Goal: Task Accomplishment & Management: Complete application form

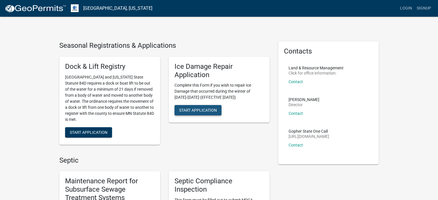
click at [199, 110] on span "Start Application" at bounding box center [198, 110] width 38 height 5
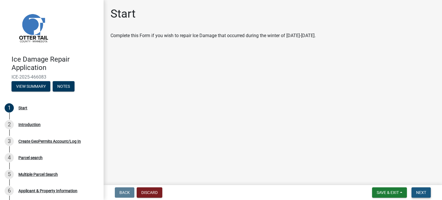
click at [423, 193] on span "Next" at bounding box center [421, 192] width 10 height 5
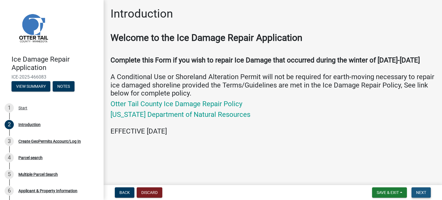
click at [425, 193] on span "Next" at bounding box center [421, 192] width 10 height 5
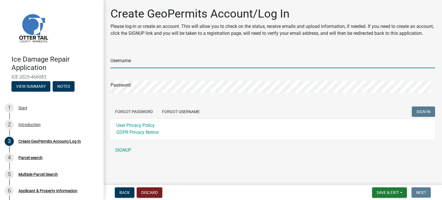
click at [116, 68] on input "Username" at bounding box center [273, 62] width 325 height 12
type input "Don Arvidson"
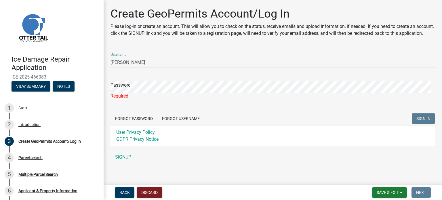
drag, startPoint x: 141, startPoint y: 71, endPoint x: 57, endPoint y: 78, distance: 83.8
click at [57, 78] on div "Ice Damage Repair Application ICE-2025-466083 View Summary Notes 1 Start 2 Intr…" at bounding box center [221, 100] width 442 height 200
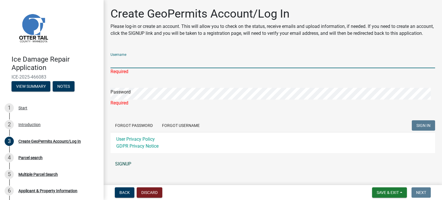
click at [125, 170] on link "SIGNUP" at bounding box center [273, 164] width 325 height 12
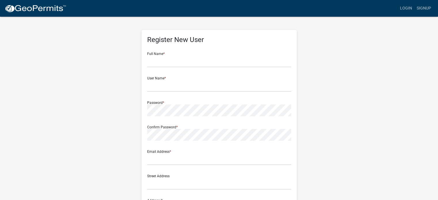
click at [125, 170] on div "Register New User Full Name * User Name * Password * Confirm Password * Email A…" at bounding box center [219, 170] width 328 height 308
click at [164, 63] on input "text" at bounding box center [219, 62] width 144 height 12
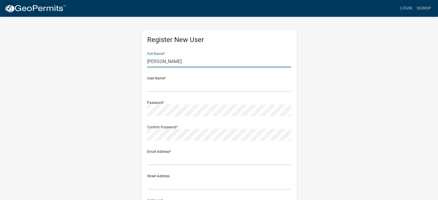
type input "Don Arvidson"
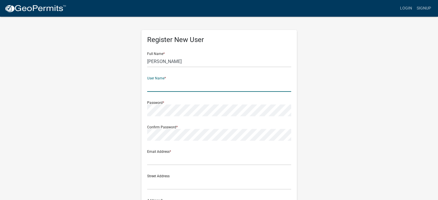
click at [149, 88] on input "text" at bounding box center [219, 86] width 144 height 12
type input "Arvy49"
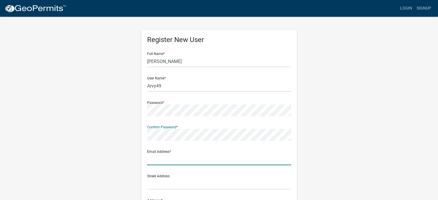
click at [156, 157] on input "text" at bounding box center [219, 159] width 144 height 12
type input "don.arvidson@expresspros.com"
type input "331 Prariewood Circle South #301"
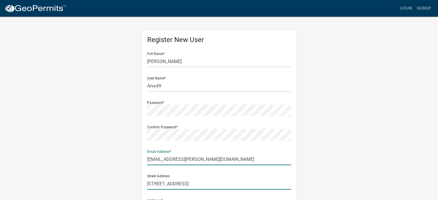
type input "Fargo"
type input "ND"
type input "58103-0000"
type input "2187799700"
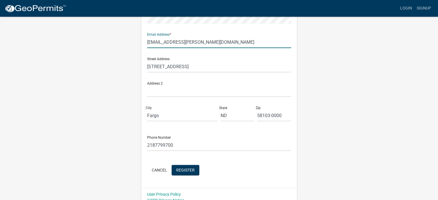
scroll to position [124, 0]
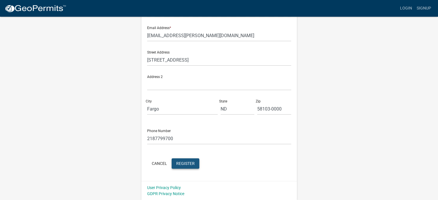
click at [182, 162] on span "Register" at bounding box center [185, 163] width 18 height 5
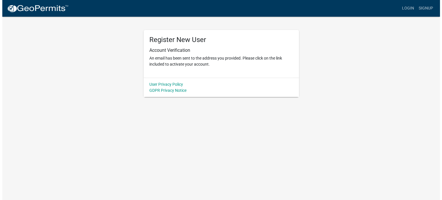
scroll to position [0, 0]
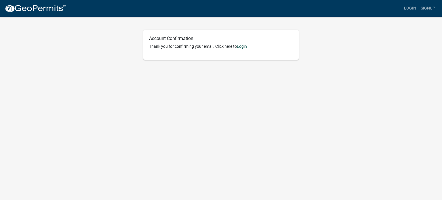
click at [244, 47] on link "Login" at bounding box center [242, 46] width 10 height 5
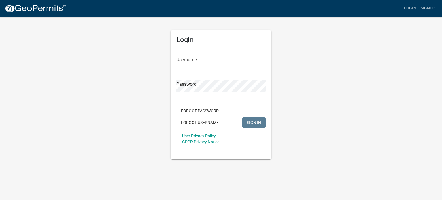
click at [189, 60] on input "Username" at bounding box center [220, 62] width 89 height 12
type input "Arvy49"
click at [251, 122] on span "SIGN IN" at bounding box center [254, 122] width 14 height 5
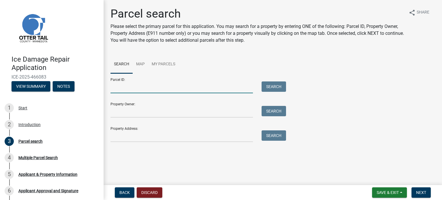
click at [121, 81] on input "Parcel ID:" at bounding box center [182, 87] width 143 height 12
type input "RP 16000240139030"
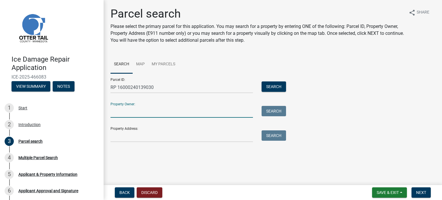
click at [126, 109] on input "Property Owner:" at bounding box center [182, 112] width 143 height 12
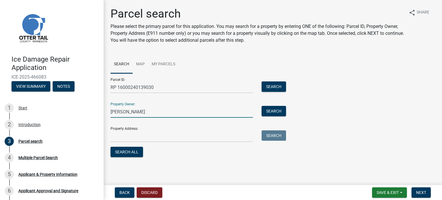
type input "[PERSON_NAME]"
click at [156, 134] on input "Property Address:" at bounding box center [182, 136] width 143 height 12
click at [423, 190] on span "Next" at bounding box center [421, 192] width 10 height 5
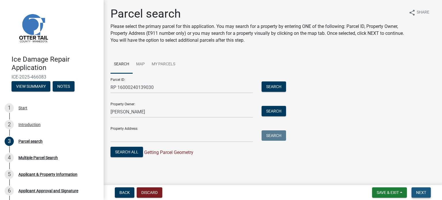
click at [421, 191] on span "Next" at bounding box center [421, 192] width 10 height 5
click at [120, 136] on input "Property Address:" at bounding box center [182, 136] width 143 height 12
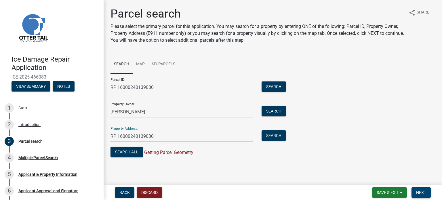
click at [422, 194] on span "Next" at bounding box center [421, 192] width 10 height 5
click at [159, 151] on span "Getting Parcel Geometry" at bounding box center [168, 152] width 50 height 5
click at [157, 136] on input "RP 16000240139030" at bounding box center [182, 136] width 143 height 12
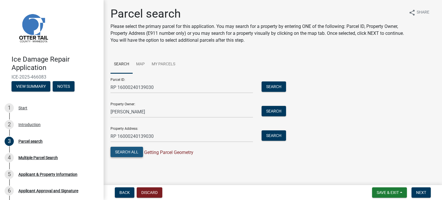
click at [128, 151] on button "Search All" at bounding box center [127, 152] width 33 height 10
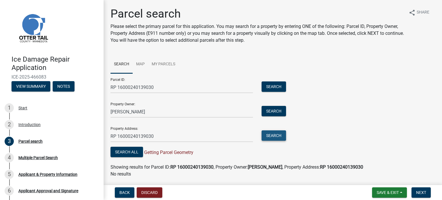
click at [271, 135] on button "Search" at bounding box center [274, 135] width 24 height 10
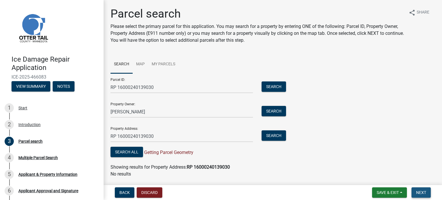
click at [419, 191] on span "Next" at bounding box center [421, 192] width 10 height 5
click at [31, 157] on div "Multiple Parcel Search" at bounding box center [37, 158] width 39 height 4
click at [52, 173] on div "Applicant & Property Information" at bounding box center [47, 174] width 59 height 4
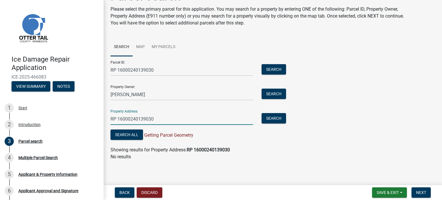
click at [157, 120] on input "RP 16000240139030" at bounding box center [182, 119] width 143 height 12
type input "R"
type input "Engstrom Beach Road"
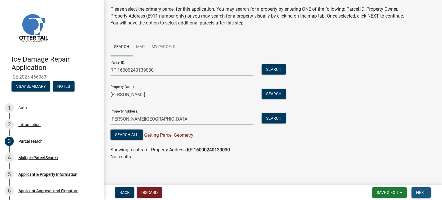
click at [422, 193] on span "Next" at bounding box center [421, 192] width 10 height 5
click at [387, 192] on span "Save & Exit" at bounding box center [388, 192] width 22 height 5
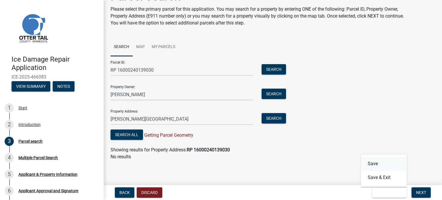
click at [376, 164] on button "Save" at bounding box center [384, 164] width 46 height 14
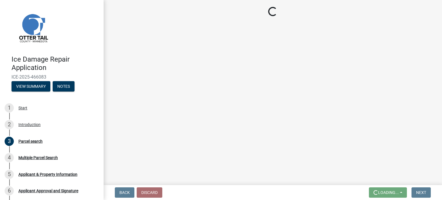
scroll to position [0, 0]
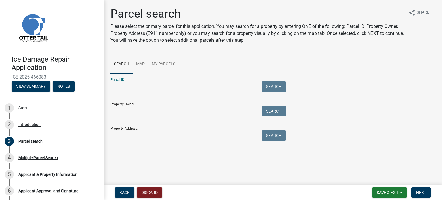
click at [127, 88] on input "Parcel ID:" at bounding box center [182, 87] width 143 height 12
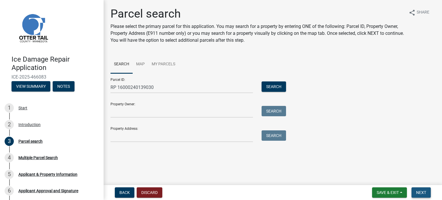
click at [419, 191] on span "Next" at bounding box center [421, 192] width 10 height 5
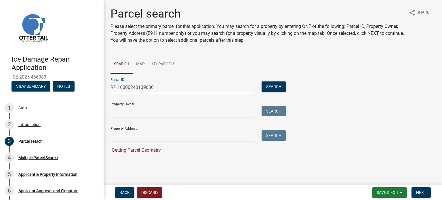
click at [159, 87] on input "RP 16000240139030" at bounding box center [182, 87] width 143 height 12
type input "R"
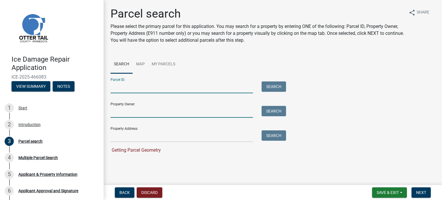
click at [145, 111] on input "Property Owner:" at bounding box center [182, 112] width 143 height 12
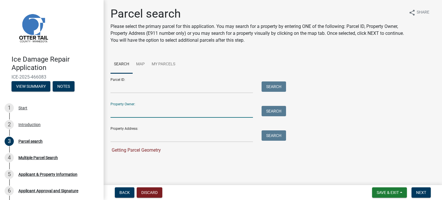
type input "Don Arvidson"
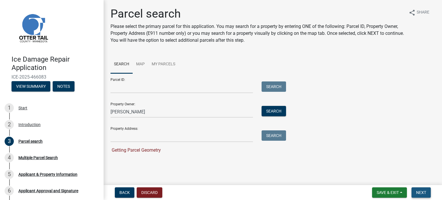
click at [422, 191] on span "Next" at bounding box center [421, 192] width 10 height 5
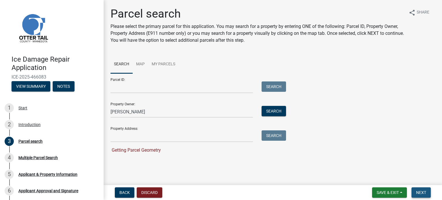
click at [422, 191] on span "Next" at bounding box center [421, 192] width 10 height 5
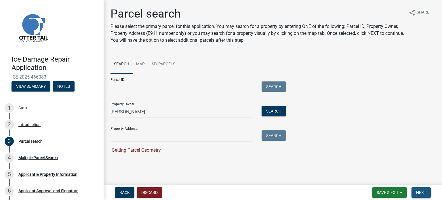
click at [422, 191] on span "Next" at bounding box center [421, 192] width 10 height 5
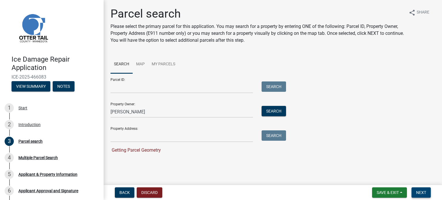
scroll to position [18, 0]
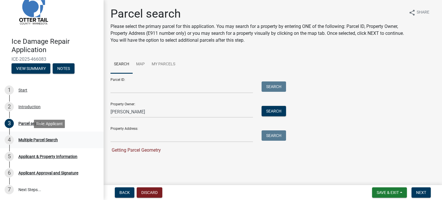
click at [39, 140] on div "Multiple Parcel Search" at bounding box center [37, 140] width 39 height 4
click at [8, 155] on div "5" at bounding box center [9, 156] width 9 height 9
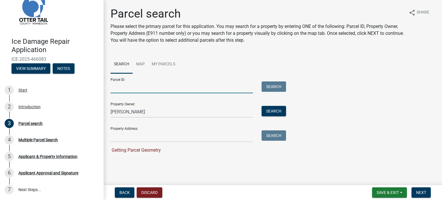
click at [139, 85] on input "Parcel ID:" at bounding box center [182, 87] width 143 height 12
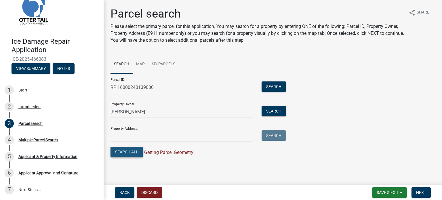
click at [126, 151] on button "Search All" at bounding box center [127, 152] width 33 height 10
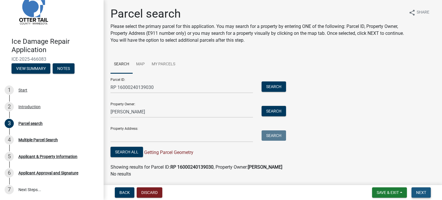
click at [420, 192] on span "Next" at bounding box center [421, 192] width 10 height 5
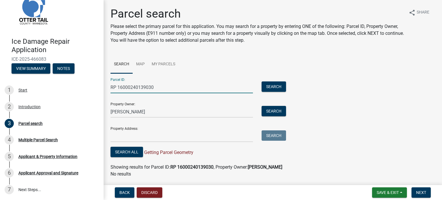
drag, startPoint x: 156, startPoint y: 88, endPoint x: 118, endPoint y: 87, distance: 37.7
click at [118, 87] on input "RP 16000240139030" at bounding box center [182, 87] width 143 height 12
type input "RP 20000990733001"
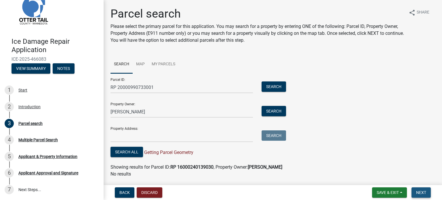
click at [419, 191] on span "Next" at bounding box center [421, 192] width 10 height 5
click at [167, 64] on link "My Parcels" at bounding box center [163, 64] width 31 height 18
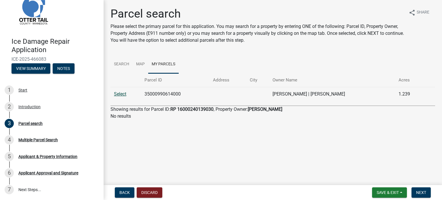
click at [123, 93] on link "Select" at bounding box center [120, 93] width 12 height 5
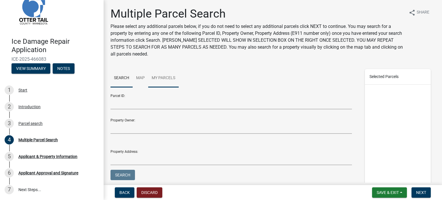
click at [160, 79] on link "My Parcels" at bounding box center [163, 78] width 31 height 18
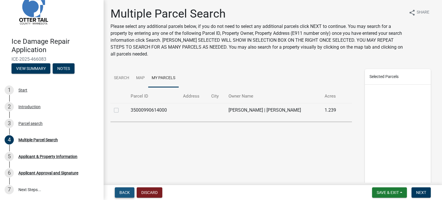
click at [122, 192] on span "Back" at bounding box center [124, 192] width 10 height 5
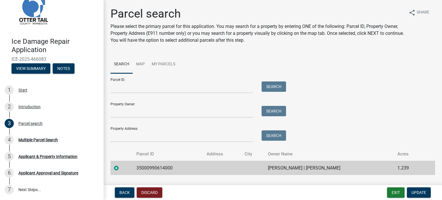
click at [121, 165] on label at bounding box center [121, 165] width 0 height 0
click at [121, 168] on input "radio" at bounding box center [123, 167] width 4 height 4
click at [122, 192] on span "Back" at bounding box center [124, 192] width 10 height 5
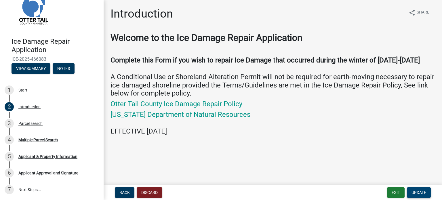
click at [416, 191] on span "Update" at bounding box center [419, 192] width 15 height 5
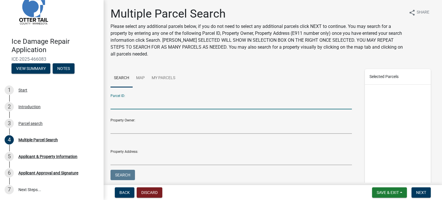
click at [117, 104] on input "Parcel ID:" at bounding box center [232, 104] width 242 height 12
type input "RP 16000240139030"
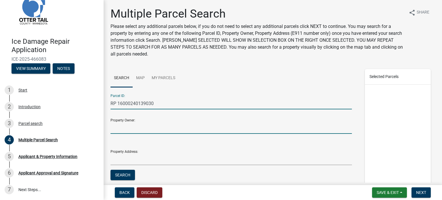
click at [117, 127] on input "Property Owner:" at bounding box center [232, 128] width 242 height 12
type input "Don Arvidson"
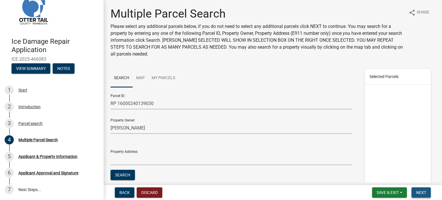
click at [422, 193] on span "Next" at bounding box center [421, 192] width 10 height 5
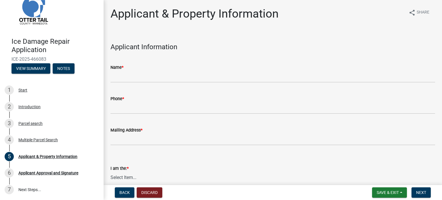
click at [126, 70] on div "Name *" at bounding box center [273, 67] width 325 height 7
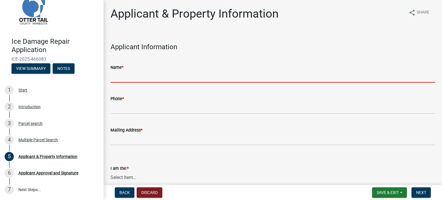
click at [123, 73] on input "Name *" at bounding box center [273, 77] width 325 height 12
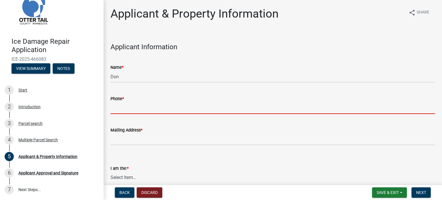
click at [130, 110] on input "Phone *" at bounding box center [273, 108] width 325 height 12
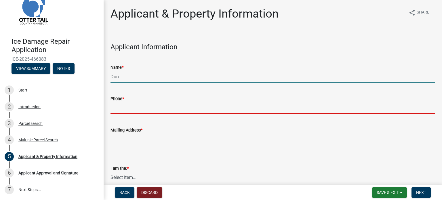
click at [127, 76] on input "Don" at bounding box center [273, 77] width 325 height 12
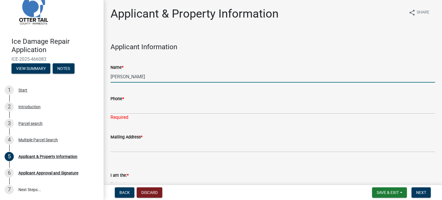
type input "Don Arvidson"
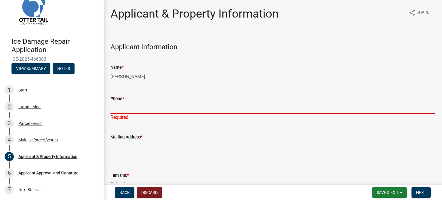
click at [129, 107] on input "Phone *" at bounding box center [273, 108] width 325 height 12
type input "2187799700"
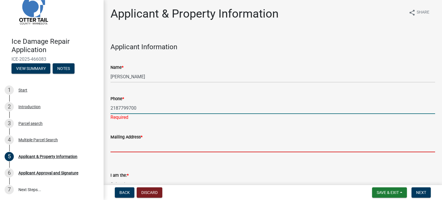
type input "331 Prariewood Circle South #301"
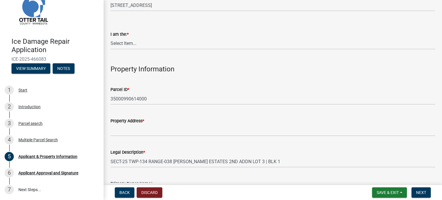
scroll to position [138, 0]
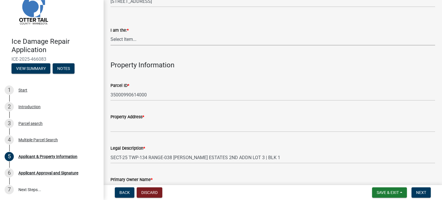
click at [126, 39] on select "Select Item... Property Owner Contractor Agent for Owner" at bounding box center [273, 40] width 325 height 12
click at [111, 34] on select "Select Item... Property Owner Contractor Agent for Owner" at bounding box center [273, 40] width 325 height 12
select select "95b8dca0-6b07-48ad-8101-9830302f6be3"
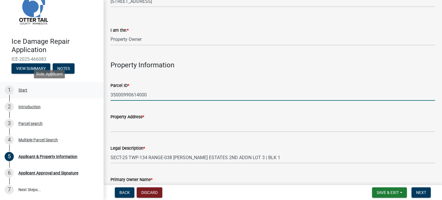
drag, startPoint x: 153, startPoint y: 96, endPoint x: 81, endPoint y: 89, distance: 72.9
click at [81, 89] on div "Ice Damage Repair Application ICE-2025-466083 View Summary Notes 1 Start 2 Intr…" at bounding box center [221, 100] width 442 height 200
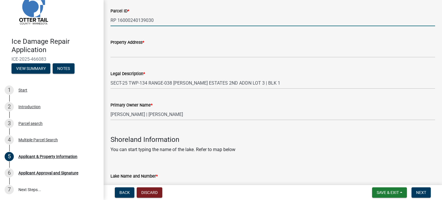
scroll to position [214, 0]
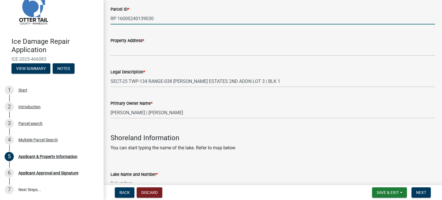
type input "RP 16000240139030"
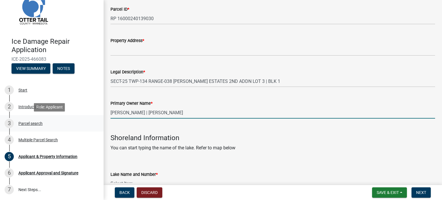
drag, startPoint x: 191, startPoint y: 111, endPoint x: 16, endPoint y: 124, distance: 175.3
click at [16, 124] on div "Ice Damage Repair Application ICE-2025-466083 View Summary Notes 1 Start 2 Intr…" at bounding box center [221, 100] width 442 height 200
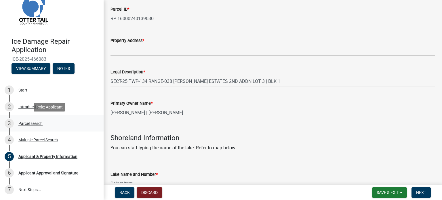
click at [16, 124] on div "3 Parcel search" at bounding box center [50, 123] width 90 height 9
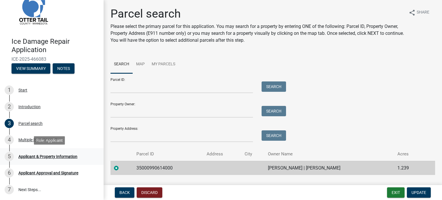
click at [42, 157] on div "Applicant & Property Information" at bounding box center [47, 157] width 59 height 4
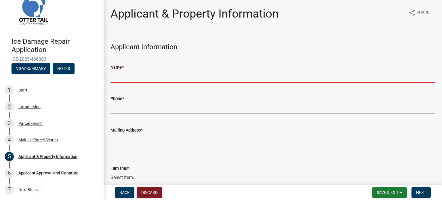
click at [132, 78] on input "Name *" at bounding box center [273, 77] width 325 height 12
type input "[PERSON_NAME]"
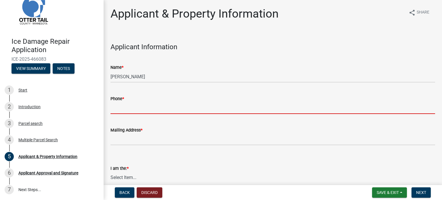
click at [135, 109] on input "Phone *" at bounding box center [273, 108] width 325 height 12
type input "2187799700"
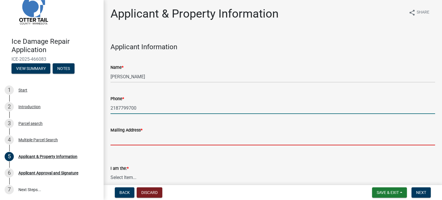
type input "[STREET_ADDRESS]"
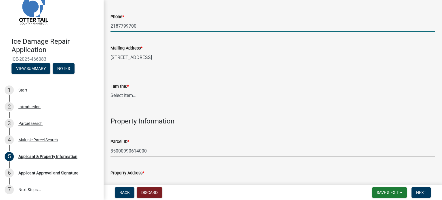
scroll to position [88, 0]
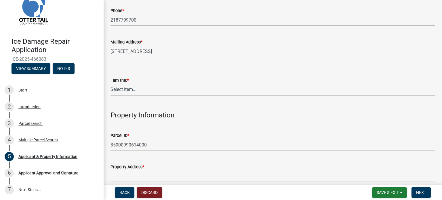
click at [133, 88] on select "Select Item... Property Owner Contractor Agent for Owner" at bounding box center [273, 90] width 325 height 12
click at [111, 84] on select "Select Item... Property Owner Contractor Agent for Owner" at bounding box center [273, 90] width 325 height 12
select select "95b8dca0-6b07-48ad-8101-9830302f6be3"
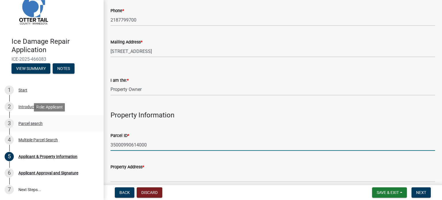
drag, startPoint x: 139, startPoint y: 142, endPoint x: 81, endPoint y: 131, distance: 58.3
click at [81, 131] on div "Ice Damage Repair Application ICE-2025-466083 View Summary Notes 1 Start 2 Intr…" at bounding box center [221, 100] width 442 height 200
type input "RP 16000240139030"
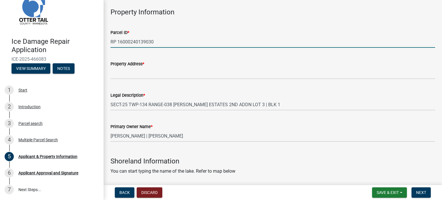
scroll to position [192, 0]
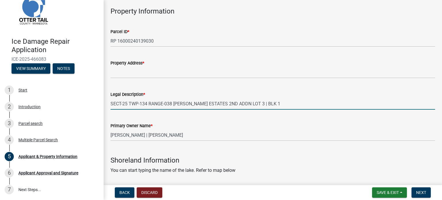
drag, startPoint x: 276, startPoint y: 106, endPoint x: 108, endPoint y: 108, distance: 168.7
click at [108, 108] on div "Legal Description * SECT-25 TWP-134 RANGE-038 OPPEGARD ESTATES 2ND ADDN LOT 3 |…" at bounding box center [272, 96] width 333 height 27
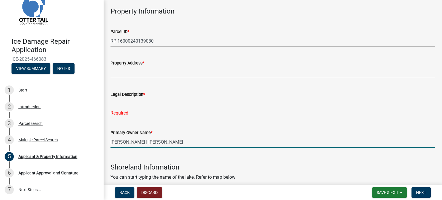
drag, startPoint x: 192, startPoint y: 134, endPoint x: 105, endPoint y: 137, distance: 87.6
click at [105, 137] on div "Applicant & Property Information share Share Applicant Information Name * Don A…" at bounding box center [273, 119] width 339 height 609
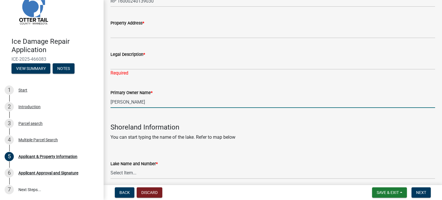
scroll to position [231, 0]
type input "[PERSON_NAME]"
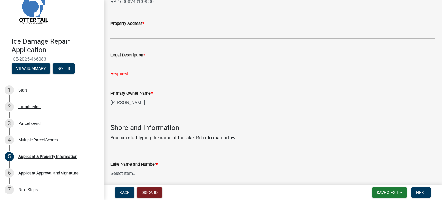
click at [120, 67] on input "Legal Description *" at bounding box center [273, 64] width 325 height 12
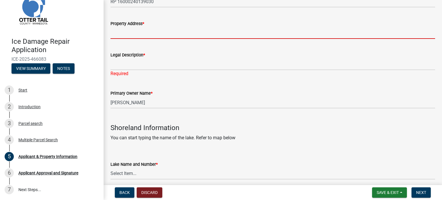
click at [120, 34] on input "Property Address *" at bounding box center [273, 33] width 325 height 12
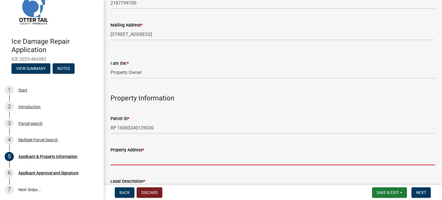
scroll to position [0, 0]
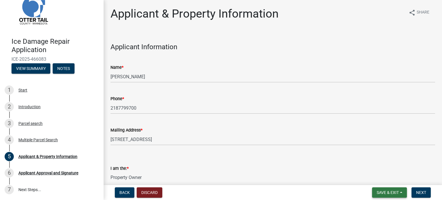
click at [381, 191] on span "Save & Exit" at bounding box center [388, 192] width 22 height 5
click at [378, 178] on button "Save & Exit" at bounding box center [384, 178] width 46 height 14
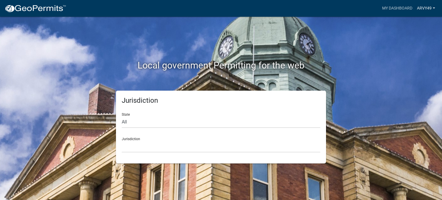
click at [421, 6] on link "Arvy49" at bounding box center [426, 8] width 23 height 11
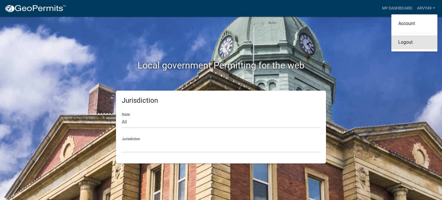
click at [404, 41] on link "Logout" at bounding box center [415, 42] width 46 height 14
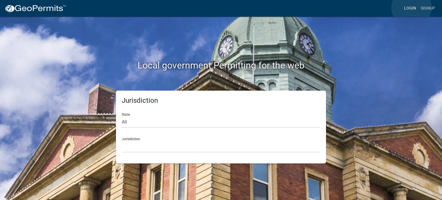
click at [412, 8] on link "Login" at bounding box center [410, 8] width 17 height 11
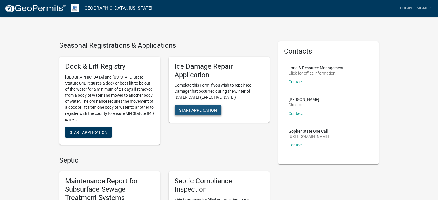
click at [204, 111] on span "Start Application" at bounding box center [198, 110] width 38 height 5
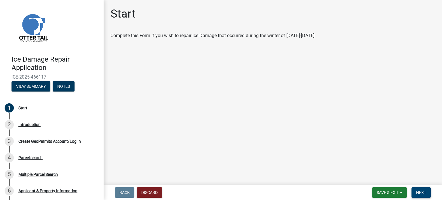
click at [423, 193] on span "Next" at bounding box center [421, 192] width 10 height 5
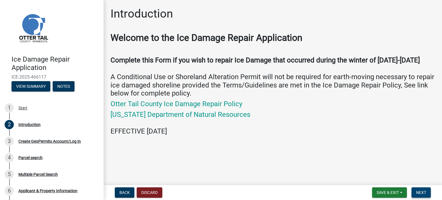
click at [420, 193] on span "Next" at bounding box center [421, 192] width 10 height 5
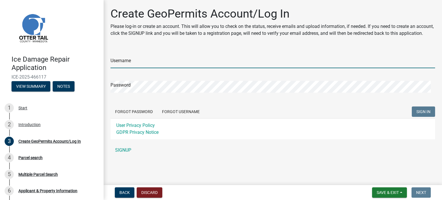
click at [125, 66] on input "Username" at bounding box center [273, 62] width 325 height 12
type input "Arvy49"
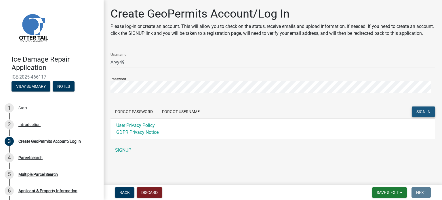
click at [417, 114] on span "SIGN IN" at bounding box center [424, 111] width 14 height 5
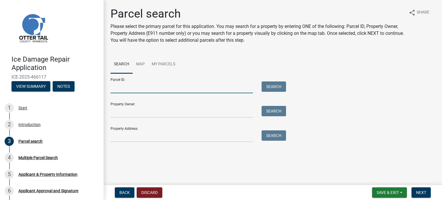
click at [129, 88] on input "Parcel ID:" at bounding box center [182, 87] width 143 height 12
type input "RP 16000240139030"
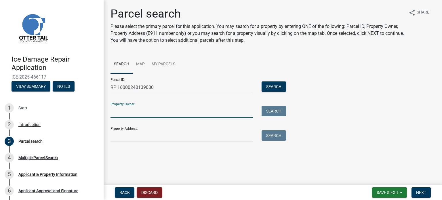
click at [126, 110] on input "Property Owner:" at bounding box center [182, 112] width 143 height 12
type input "Don Arvidson"
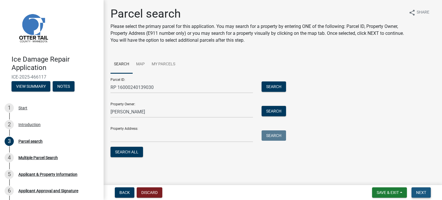
click at [419, 190] on span "Next" at bounding box center [421, 192] width 10 height 5
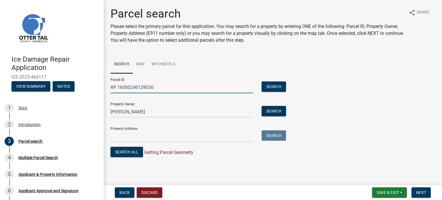
click at [117, 88] on input "RP 16000240139030" at bounding box center [182, 87] width 143 height 12
type input "16000240139030"
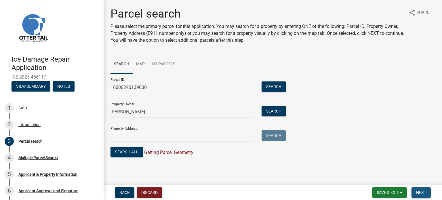
click at [422, 192] on span "Next" at bounding box center [421, 192] width 10 height 5
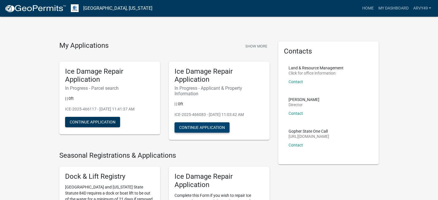
click at [198, 125] on button "Continue Application" at bounding box center [201, 127] width 55 height 10
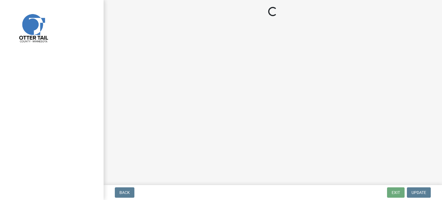
select select "95b8dca0-6b07-48ad-8101-9830302f6be3"
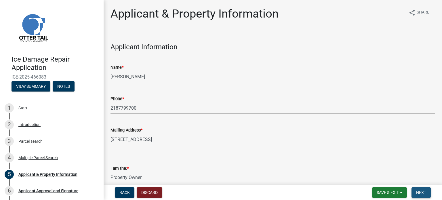
click at [423, 191] on span "Next" at bounding box center [421, 192] width 10 height 5
click at [421, 191] on span "Next" at bounding box center [421, 192] width 10 height 5
click at [53, 173] on div "Applicant & Property Information" at bounding box center [47, 174] width 59 height 4
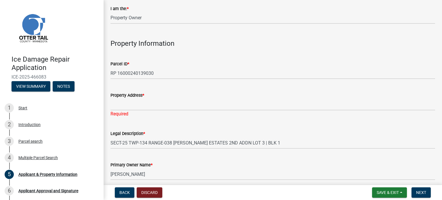
scroll to position [161, 0]
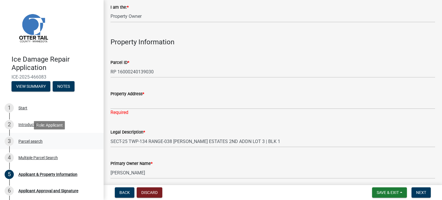
click at [30, 139] on div "Parcel search" at bounding box center [30, 141] width 24 height 4
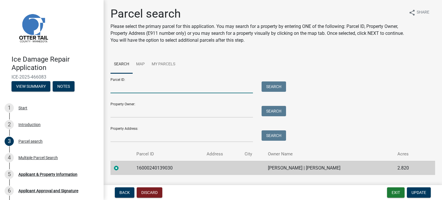
click at [116, 91] on input "Parcel ID:" at bounding box center [182, 87] width 143 height 12
type input "RP 16000240139030"
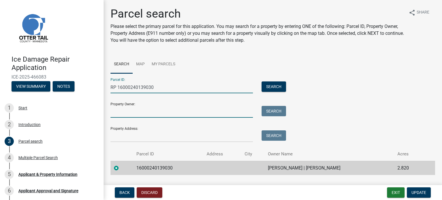
click at [123, 113] on input "Property Owner:" at bounding box center [182, 112] width 143 height 12
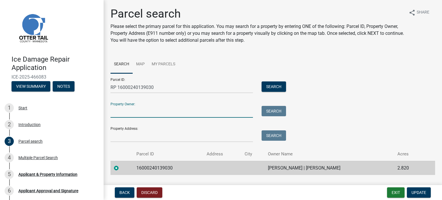
type input "[PERSON_NAME]"
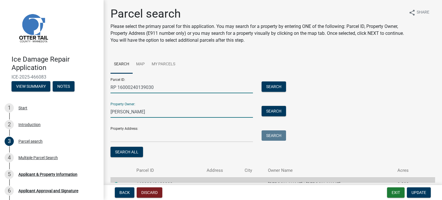
click at [116, 86] on input "RP 16000240139030" at bounding box center [182, 87] width 143 height 12
type input "16000240139030"
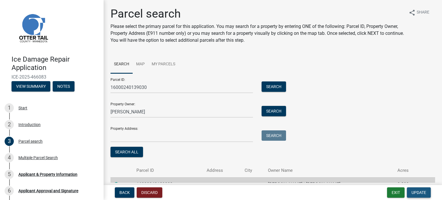
click at [415, 193] on span "Update" at bounding box center [419, 192] width 15 height 5
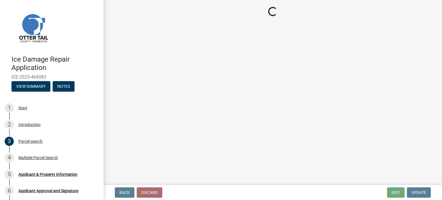
select select "95b8dca0-6b07-48ad-8101-9830302f6be3"
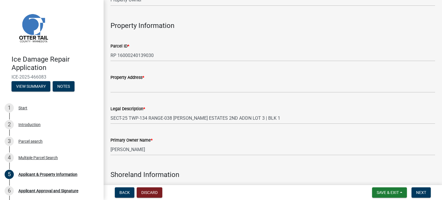
scroll to position [174, 0]
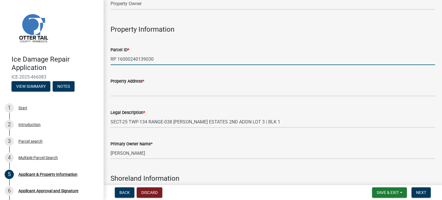
click at [116, 58] on input "RP 16000240139030" at bounding box center [273, 59] width 325 height 12
type input "16000240139030"
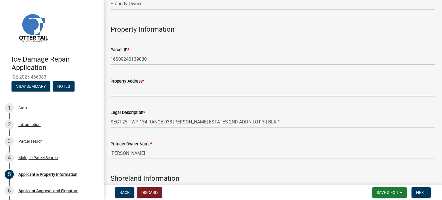
click at [116, 89] on input "Property Address *" at bounding box center [273, 91] width 325 height 12
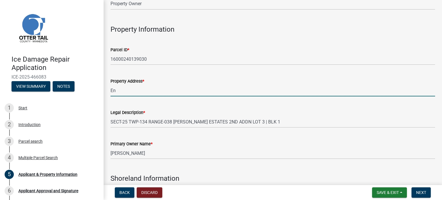
type input "E"
type input "None"
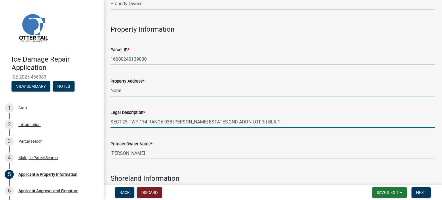
click at [270, 122] on input "SECT-25 TWP-134 RANGE-038 OPPEGARD ESTATES 2ND ADDN LOT 3 | BLK 1" at bounding box center [273, 122] width 325 height 12
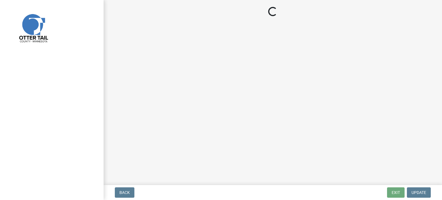
select select "95b8dca0-6b07-48ad-8101-9830302f6be3"
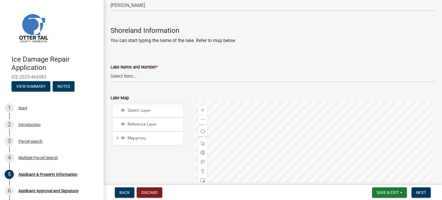
scroll to position [322, 0]
drag, startPoint x: 165, startPoint y: 147, endPoint x: 198, endPoint y: 69, distance: 85.3
click at [133, 74] on select "Select Item... None [PERSON_NAME] 56-031 [PERSON_NAME] 56-118 [PERSON_NAME] 56-…" at bounding box center [273, 76] width 325 height 12
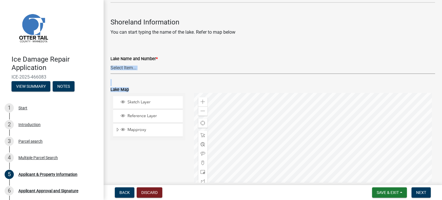
scroll to position [332, 0]
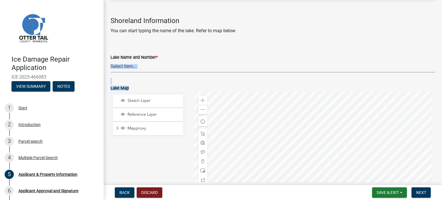
click at [130, 67] on select "Select Item... None [PERSON_NAME] 56-031 [PERSON_NAME] 56-118 [PERSON_NAME] 56-…" at bounding box center [273, 67] width 325 height 12
click at [111, 61] on select "Select Item... None [PERSON_NAME] 56-031 [PERSON_NAME] 56-118 [PERSON_NAME] 56-…" at bounding box center [273, 67] width 325 height 12
select select "d4245f1a-cc75-47f8-9ec9-c6b67e61b1cb"
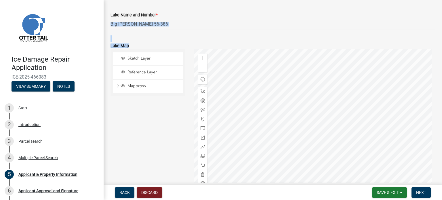
scroll to position [375, 0]
click at [153, 123] on div "Sketch Layer Reference Layer Mapproxy Municipalities Corporate Limits Low Level…" at bounding box center [147, 121] width 83 height 144
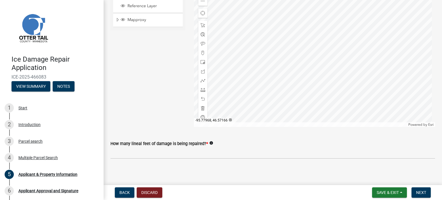
scroll to position [444, 0]
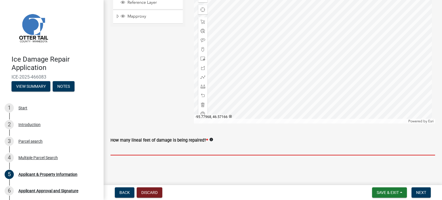
click at [124, 148] on input "text" at bounding box center [273, 150] width 325 height 12
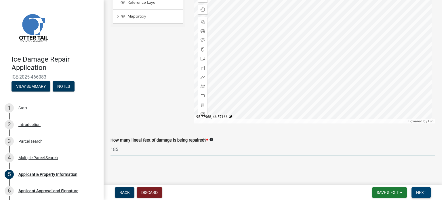
type input "185"
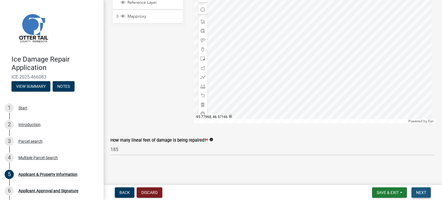
click at [419, 192] on span "Next" at bounding box center [421, 192] width 10 height 5
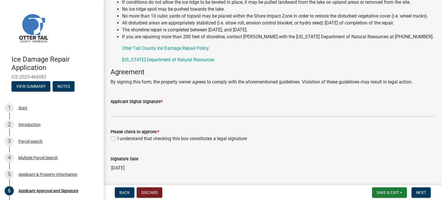
scroll to position [67, 0]
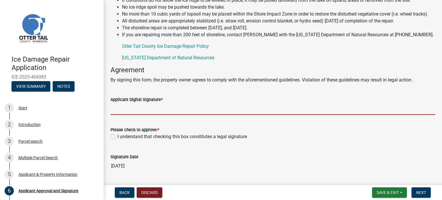
click at [118, 115] on input "Applicant Digital Signature *" at bounding box center [273, 109] width 325 height 12
click at [121, 115] on input "Applicant Digital Signature *" at bounding box center [273, 109] width 325 height 12
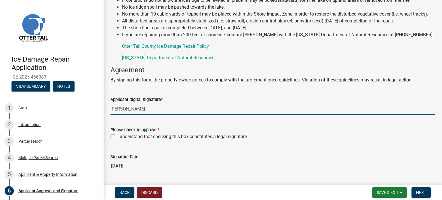
type input "[PERSON_NAME]"
click at [117, 140] on label "I understand that checking this box constitutes a legal signature" at bounding box center [182, 136] width 130 height 7
click at [117, 137] on input "I understand that checking this box constitutes a legal signature" at bounding box center [119, 135] width 4 height 4
checkbox input "true"
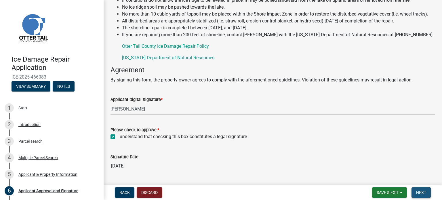
click at [422, 192] on span "Next" at bounding box center [421, 192] width 10 height 5
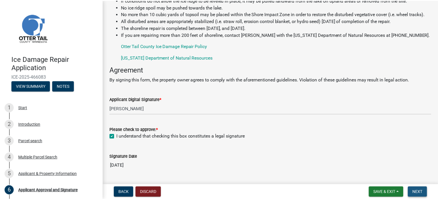
scroll to position [0, 0]
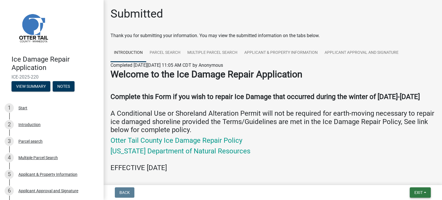
click at [422, 192] on span "Exit" at bounding box center [419, 192] width 8 height 5
click at [400, 178] on button "Save & Exit" at bounding box center [408, 178] width 46 height 14
